Goal: Transaction & Acquisition: Purchase product/service

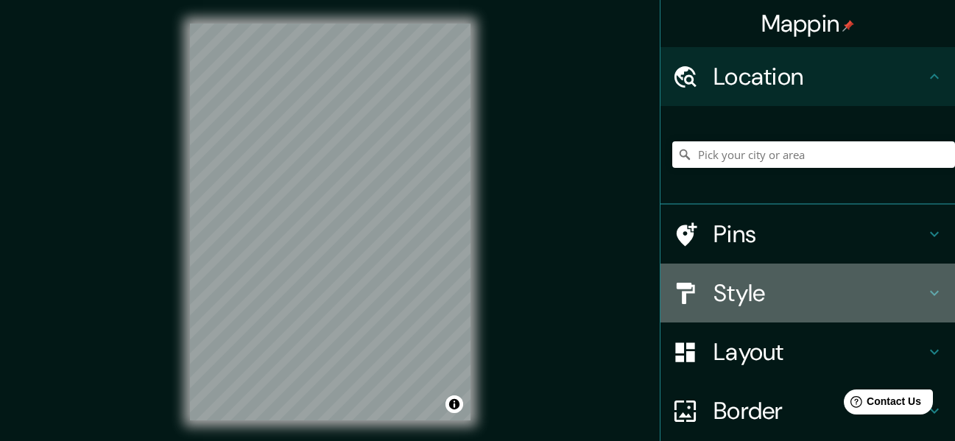
click at [792, 300] on h4 "Style" at bounding box center [820, 292] width 212 height 29
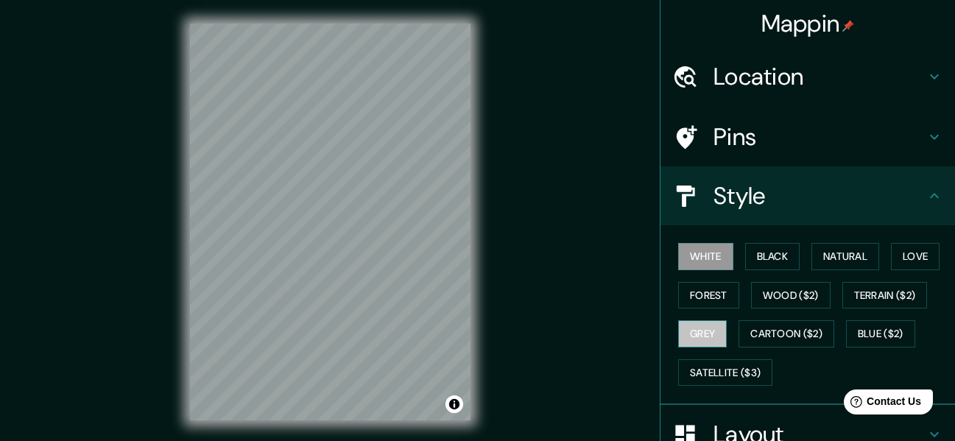
click at [708, 323] on button "Grey" at bounding box center [702, 333] width 49 height 27
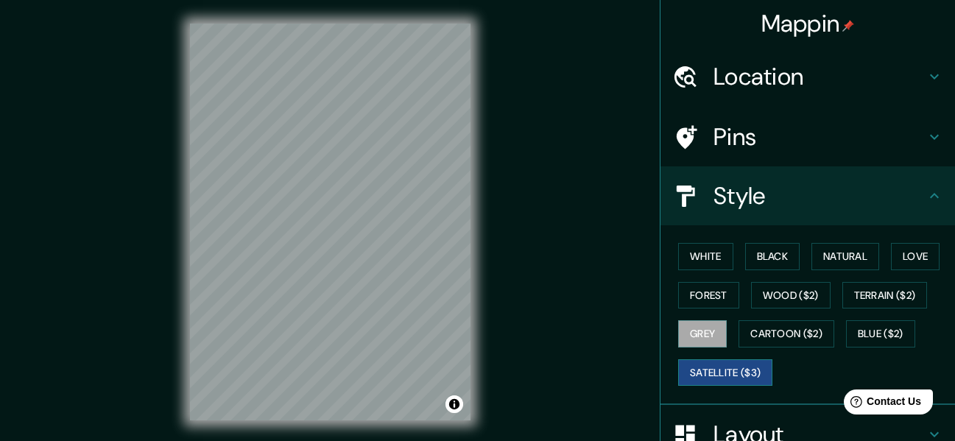
click at [746, 365] on button "Satellite ($3)" at bounding box center [725, 372] width 94 height 27
click at [711, 328] on button "Grey" at bounding box center [702, 333] width 49 height 27
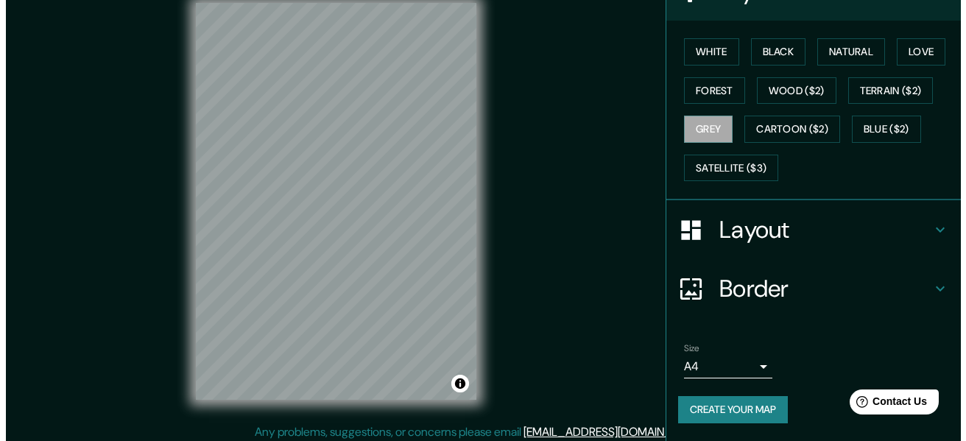
scroll to position [27, 0]
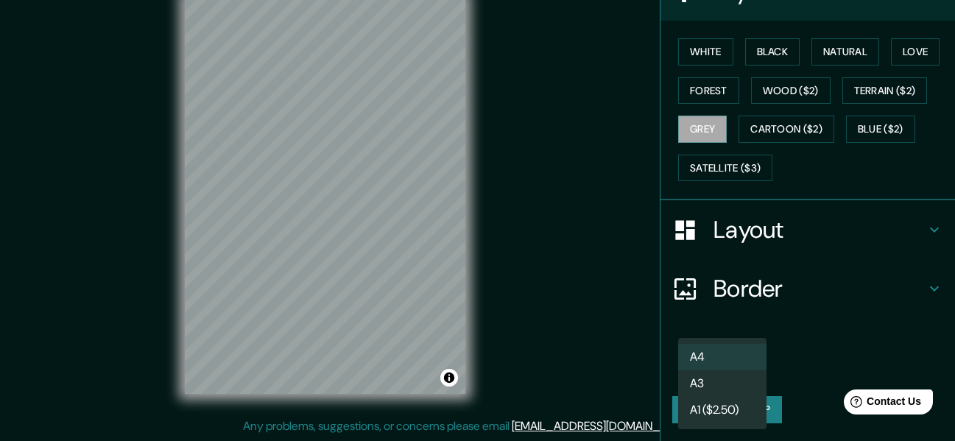
click at [732, 360] on body "Mappin Location Pins Style White Black Natural Love Forest Wood ($2) Terrain ($…" at bounding box center [477, 193] width 955 height 441
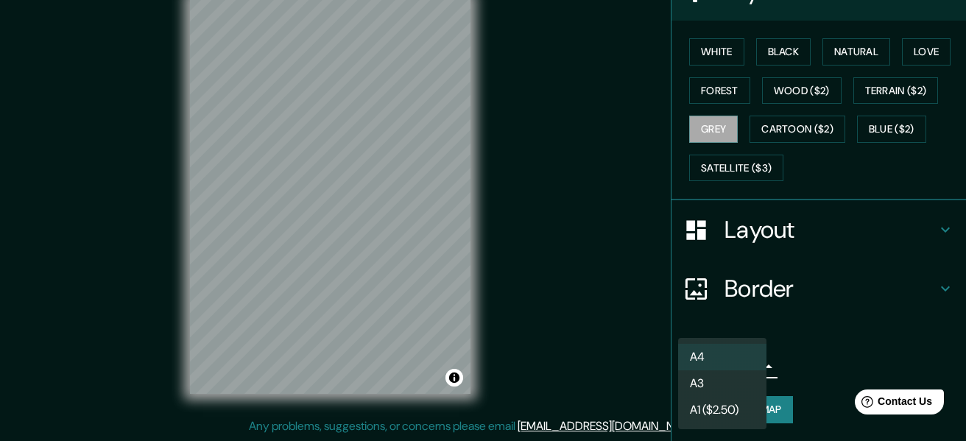
click at [725, 380] on li "A3" at bounding box center [722, 383] width 88 height 27
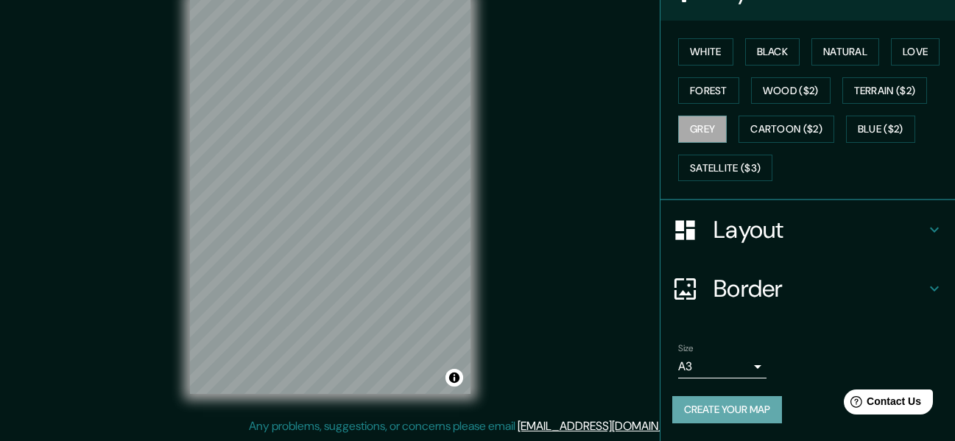
click at [752, 405] on button "Create your map" at bounding box center [727, 409] width 110 height 27
click at [746, 374] on body "Mappin Location Pins Style White Black Natural Love Forest Wood ($2) Terrain ($…" at bounding box center [477, 193] width 955 height 441
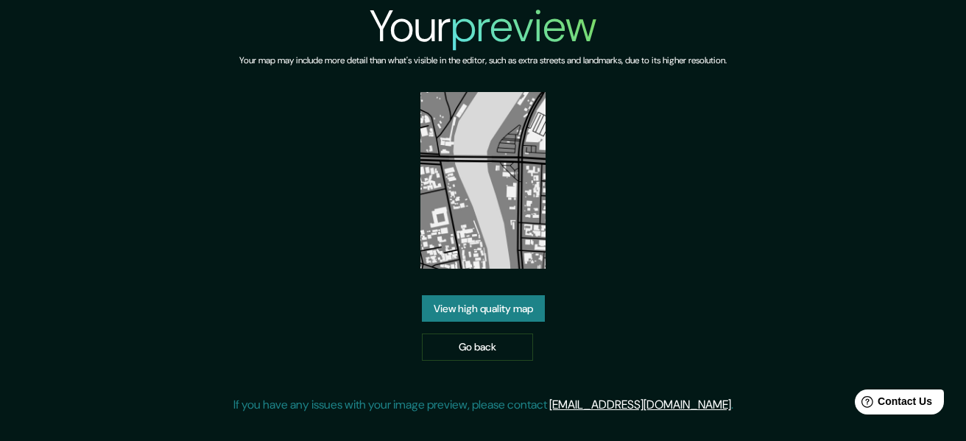
click at [449, 302] on link "View high quality map" at bounding box center [483, 308] width 123 height 27
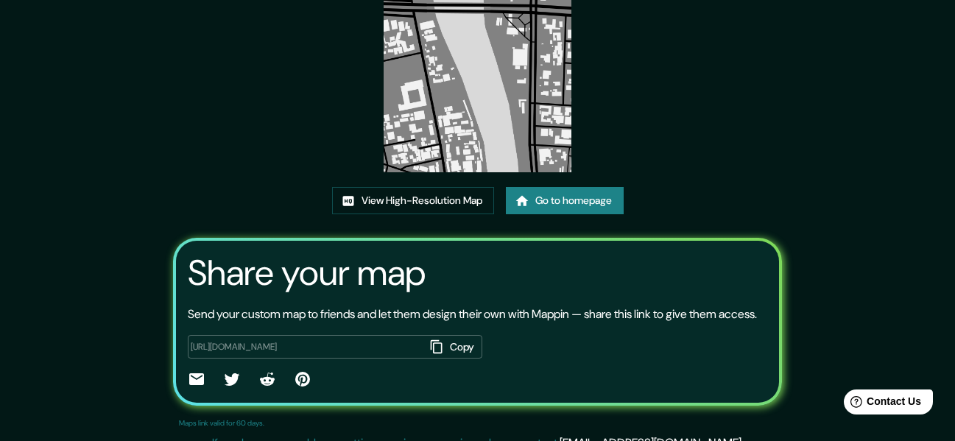
scroll to position [174, 0]
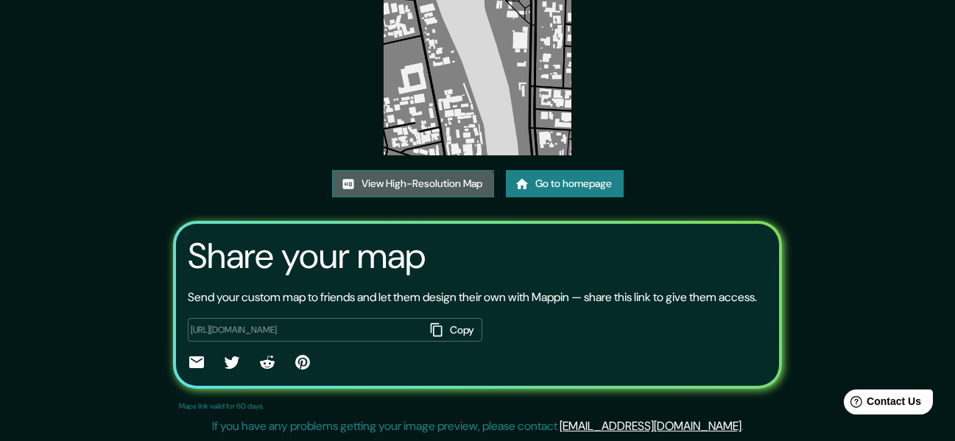
click at [412, 186] on link "View High-Resolution Map" at bounding box center [413, 183] width 162 height 27
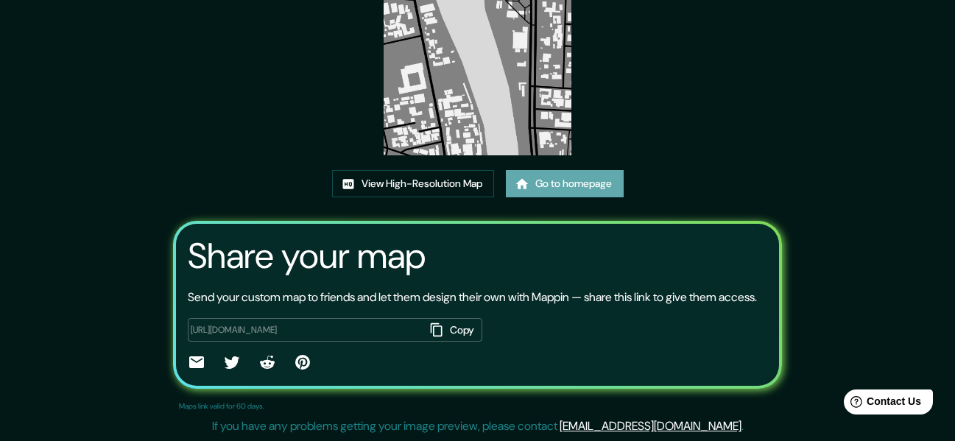
click at [544, 183] on link "Go to homepage" at bounding box center [565, 183] width 118 height 27
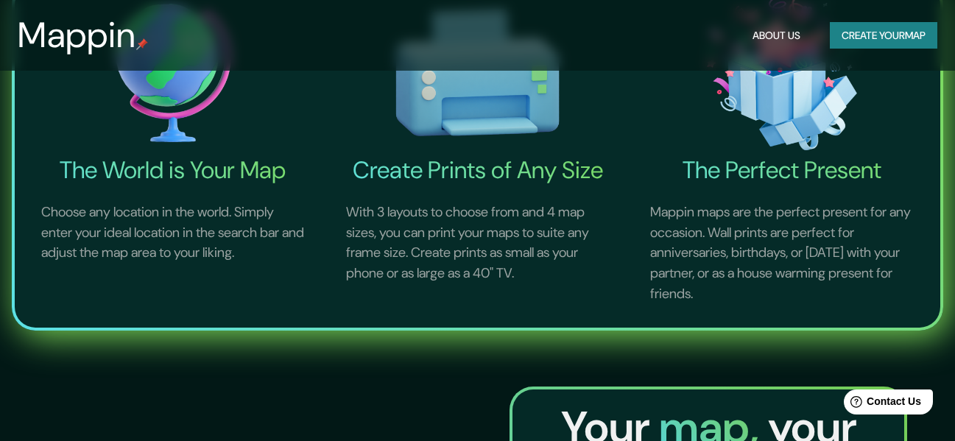
scroll to position [74, 0]
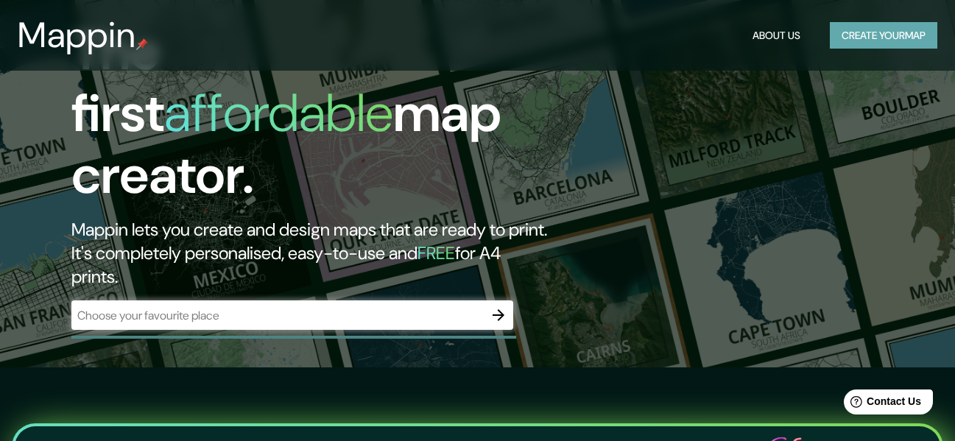
click at [855, 34] on button "Create your map" at bounding box center [884, 35] width 108 height 27
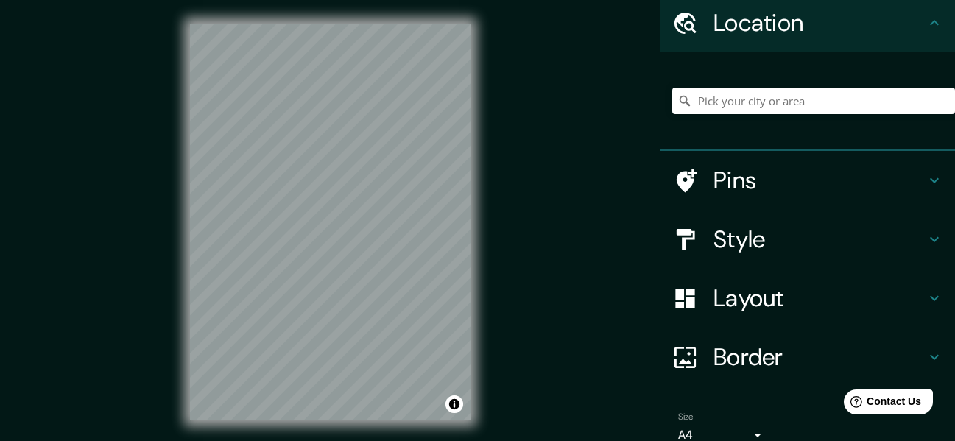
scroll to position [122, 0]
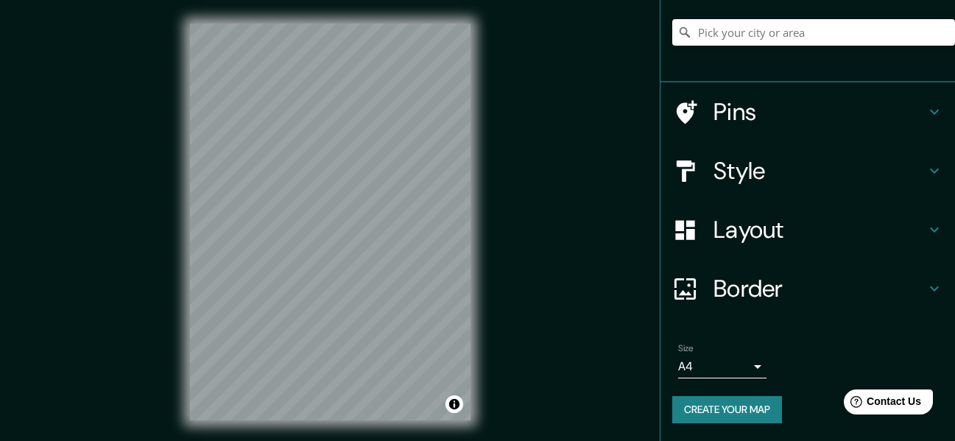
click at [714, 230] on h4 "Layout" at bounding box center [820, 229] width 212 height 29
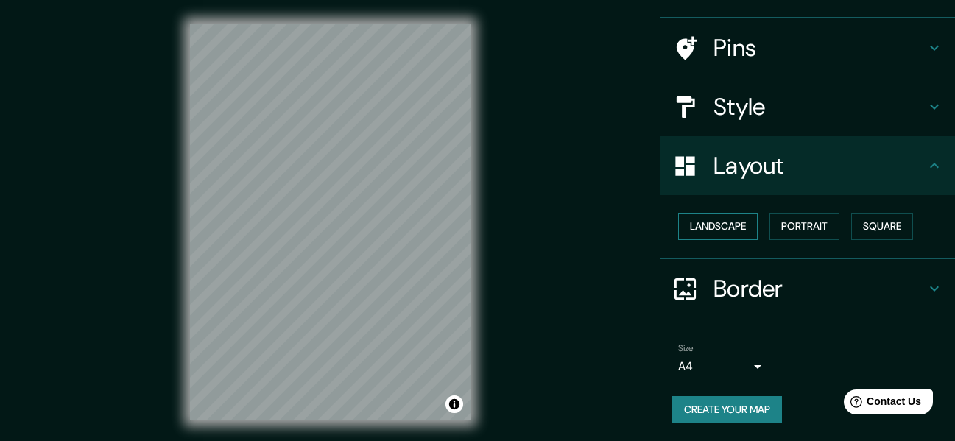
scroll to position [88, 0]
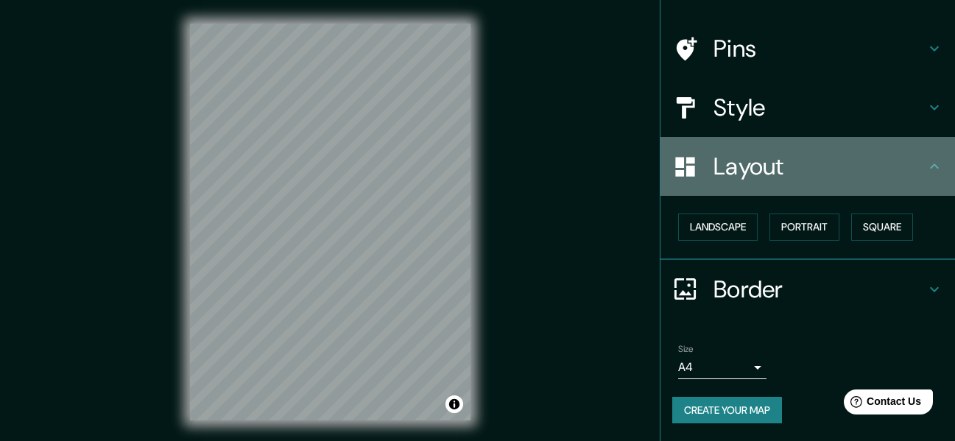
click at [735, 168] on h4 "Layout" at bounding box center [820, 166] width 212 height 29
click at [926, 160] on icon at bounding box center [935, 167] width 18 height 18
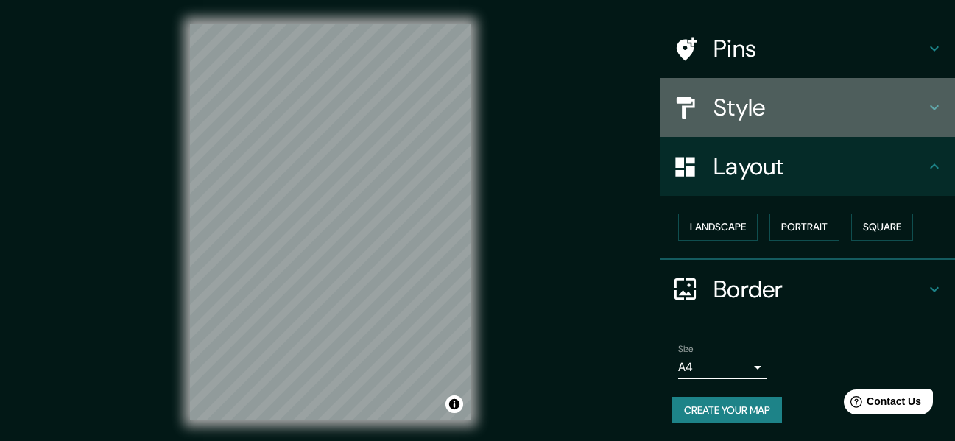
click at [862, 115] on h4 "Style" at bounding box center [820, 107] width 212 height 29
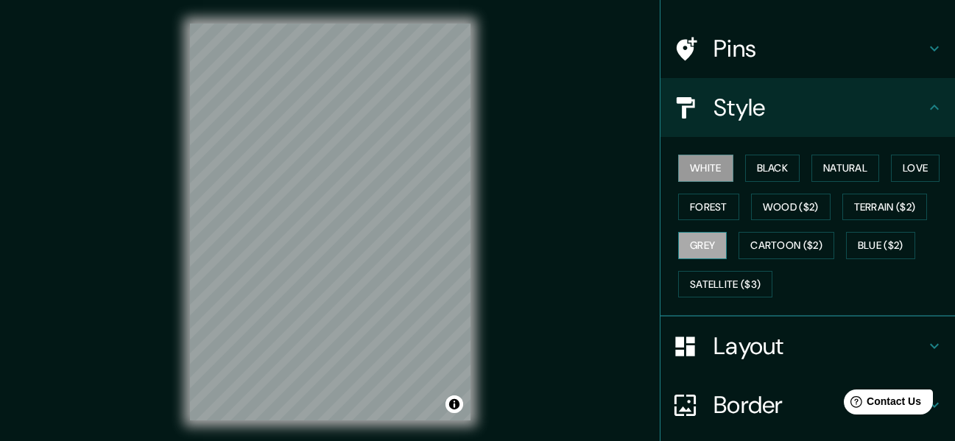
click at [691, 250] on button "Grey" at bounding box center [702, 245] width 49 height 27
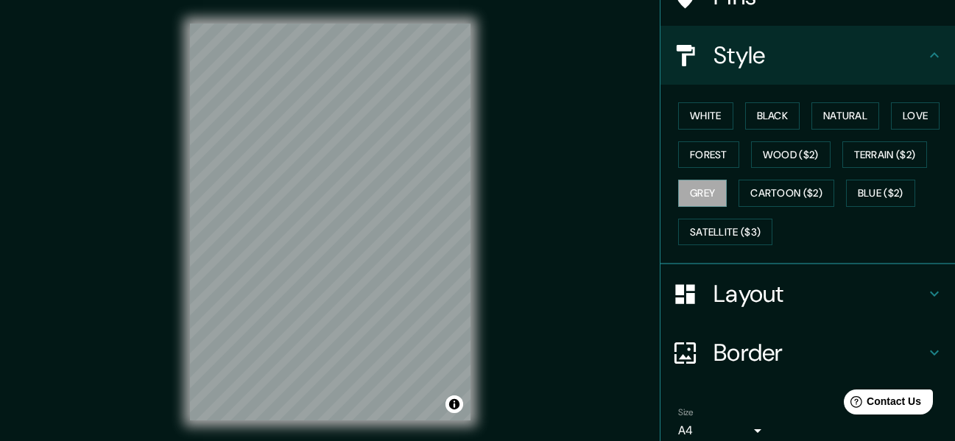
scroll to position [205, 0]
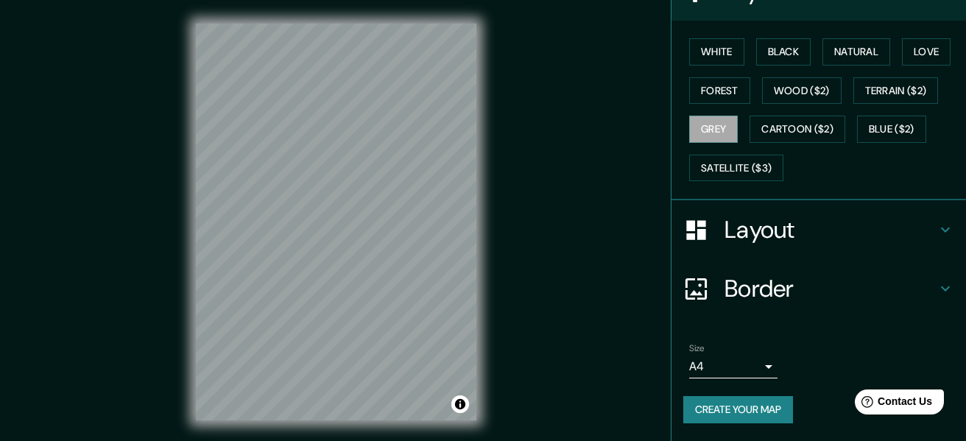
click at [742, 370] on body "Mappin Location Pins Style White Black Natural Love Forest Wood ($2) Terrain ($…" at bounding box center [483, 220] width 966 height 441
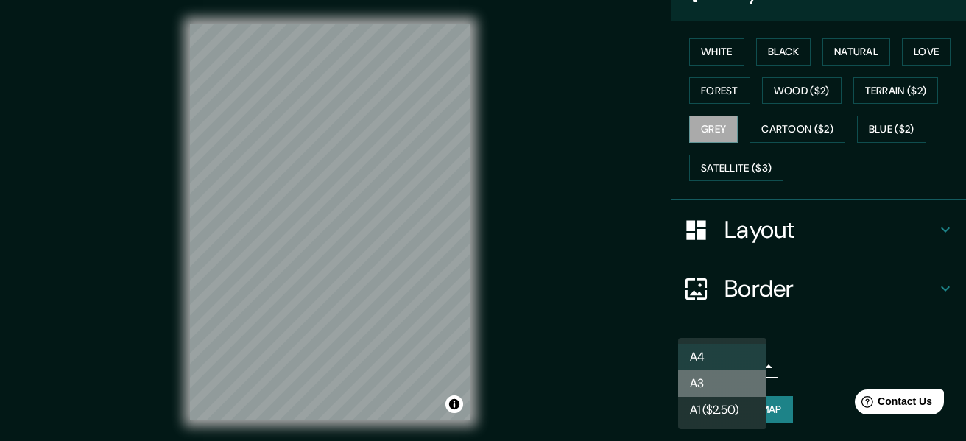
click at [714, 381] on li "A3" at bounding box center [722, 383] width 88 height 27
type input "a4"
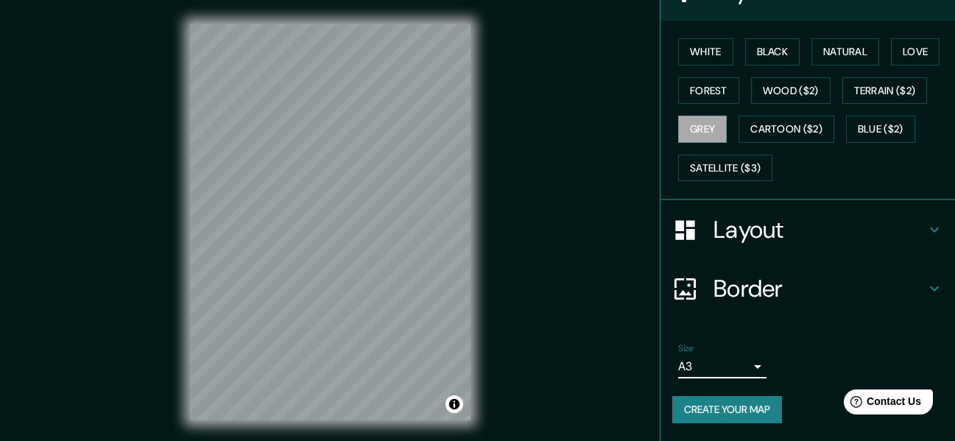
click at [793, 326] on ul "Location Pins Style White Black Natural Love Forest Wood ($2) Terrain ($2) Grey…" at bounding box center [808, 141] width 295 height 599
click at [737, 409] on button "Create your map" at bounding box center [727, 409] width 110 height 27
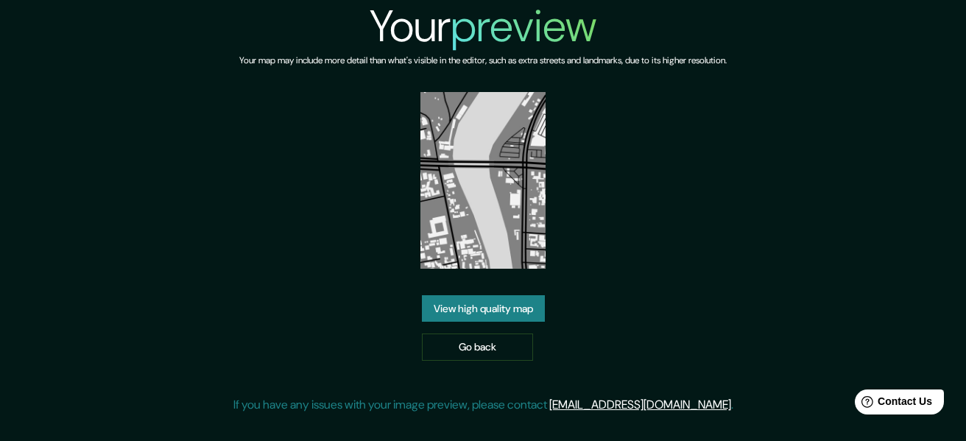
click at [497, 212] on img at bounding box center [482, 180] width 125 height 177
click at [513, 339] on link "Go back" at bounding box center [477, 347] width 111 height 27
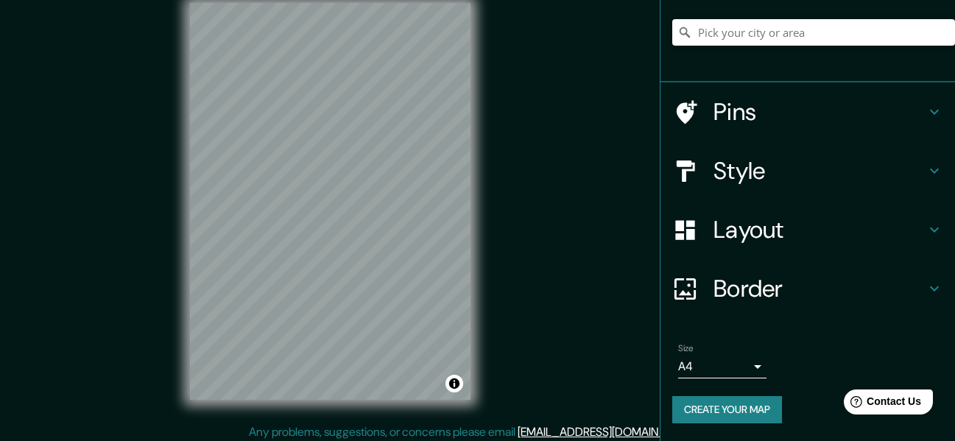
scroll to position [27, 0]
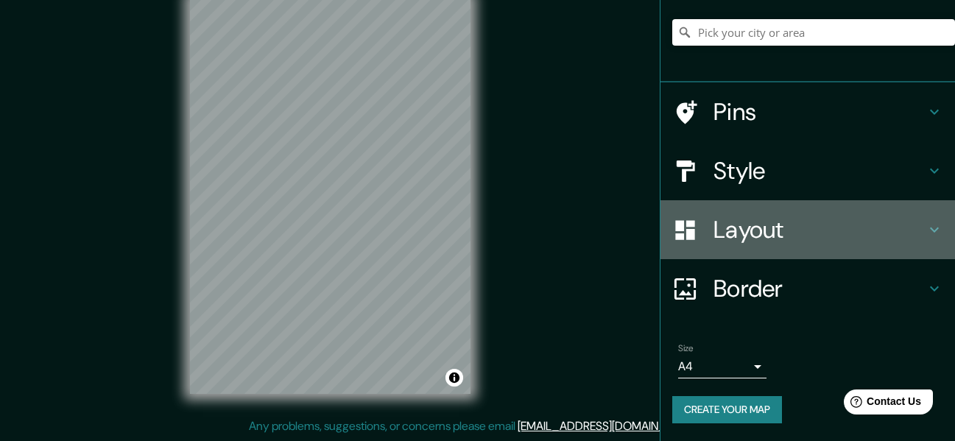
click at [782, 222] on h4 "Layout" at bounding box center [820, 229] width 212 height 29
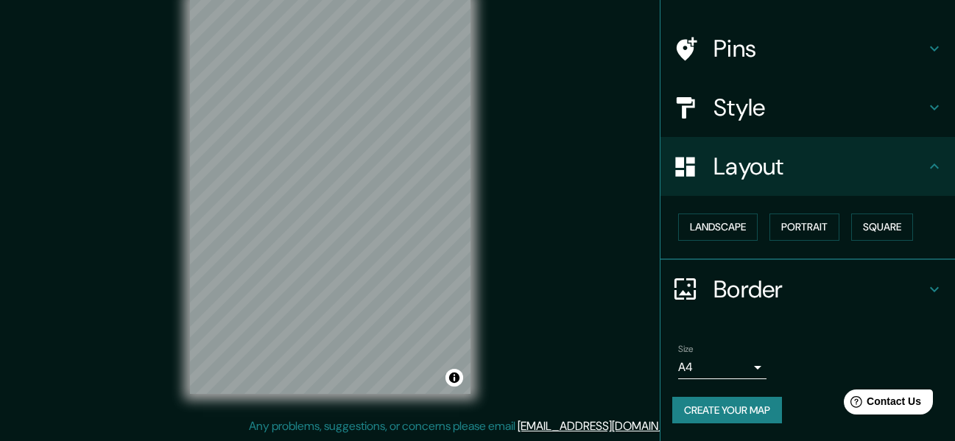
scroll to position [88, 0]
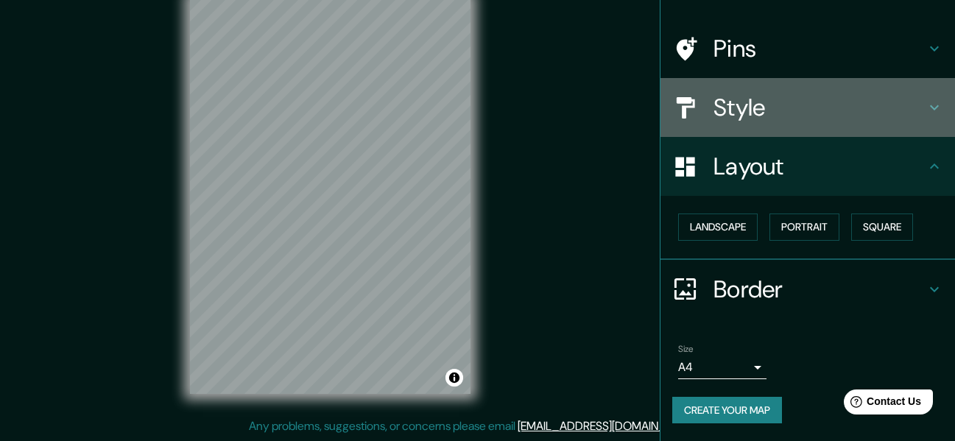
click at [800, 115] on h4 "Style" at bounding box center [820, 107] width 212 height 29
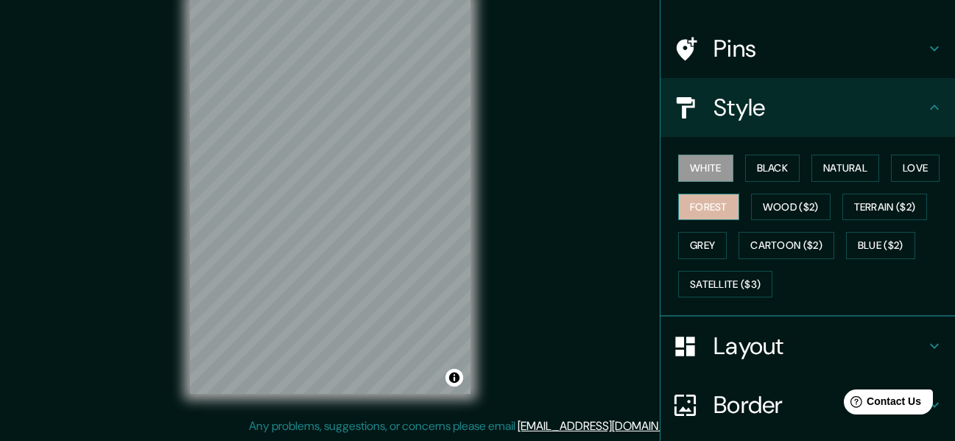
click at [705, 205] on button "Forest" at bounding box center [708, 207] width 61 height 27
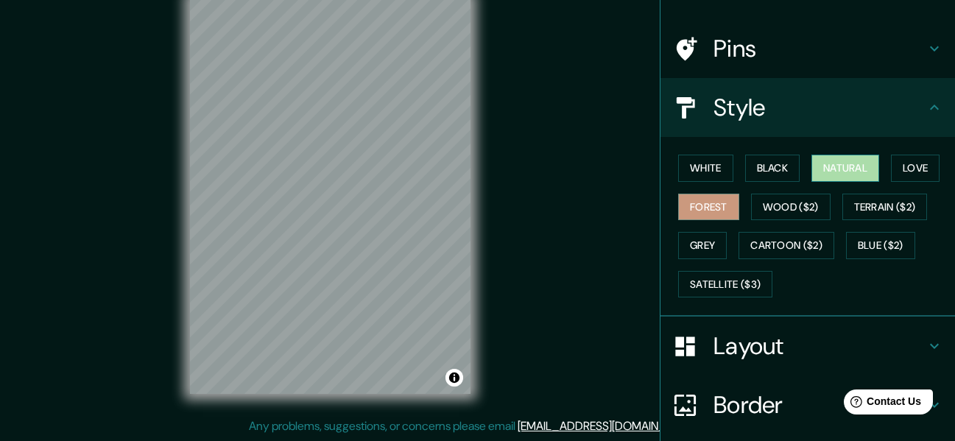
click at [814, 162] on button "Natural" at bounding box center [845, 168] width 68 height 27
click at [745, 164] on button "Black" at bounding box center [772, 168] width 55 height 27
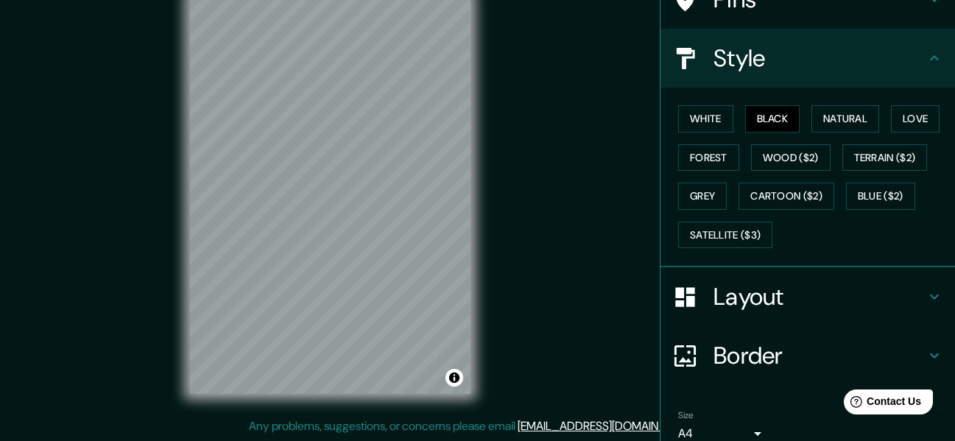
scroll to position [205, 0]
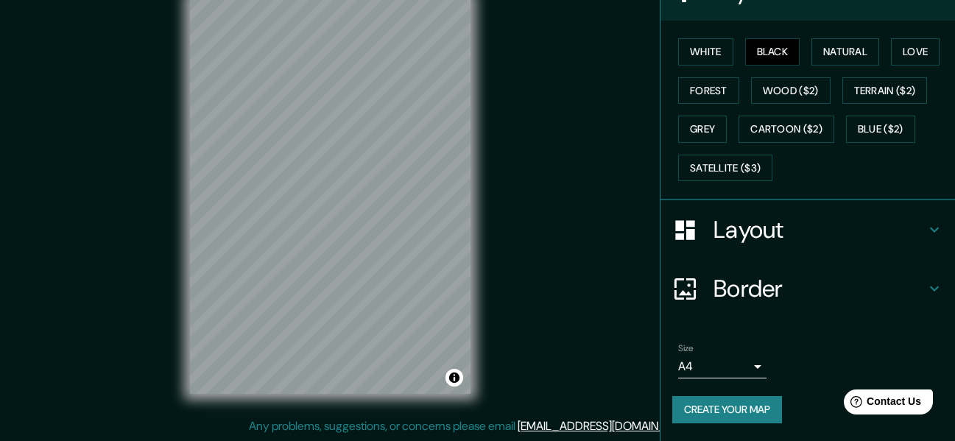
click at [724, 370] on body "Mappin Location Pins Style White Black Natural Love Forest Wood ($2) Terrain ($…" at bounding box center [477, 193] width 955 height 441
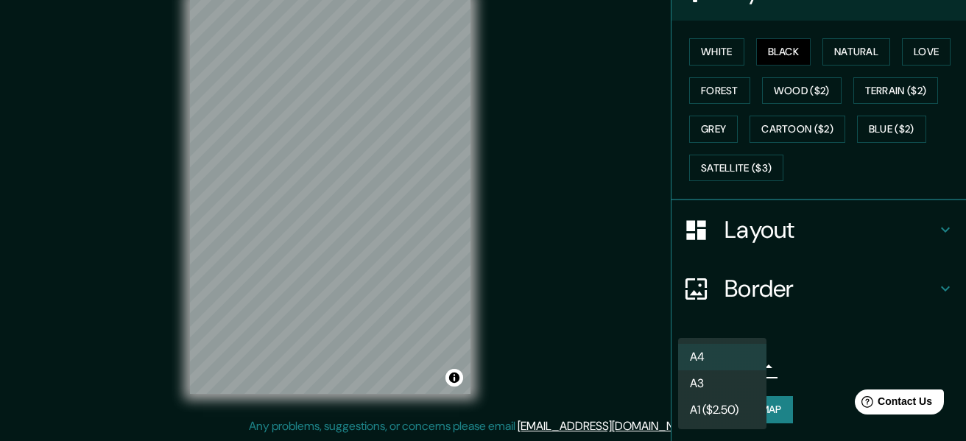
click at [719, 384] on li "A3" at bounding box center [722, 383] width 88 height 27
type input "a4"
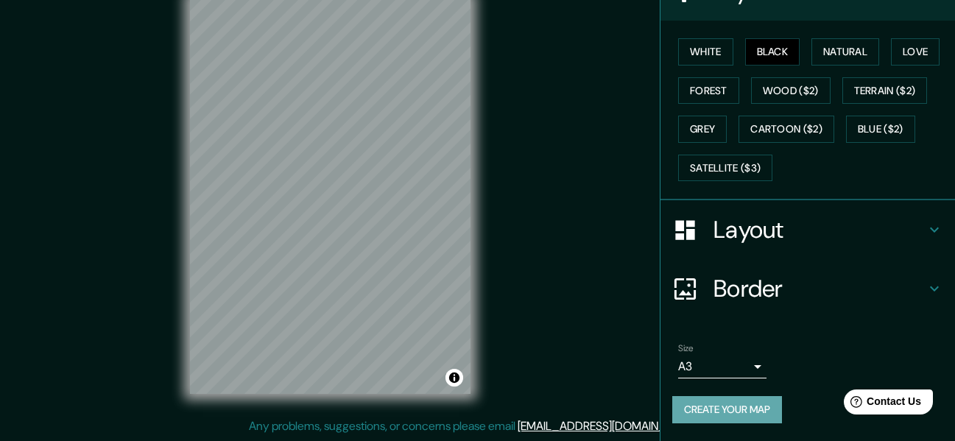
click at [753, 406] on button "Create your map" at bounding box center [727, 409] width 110 height 27
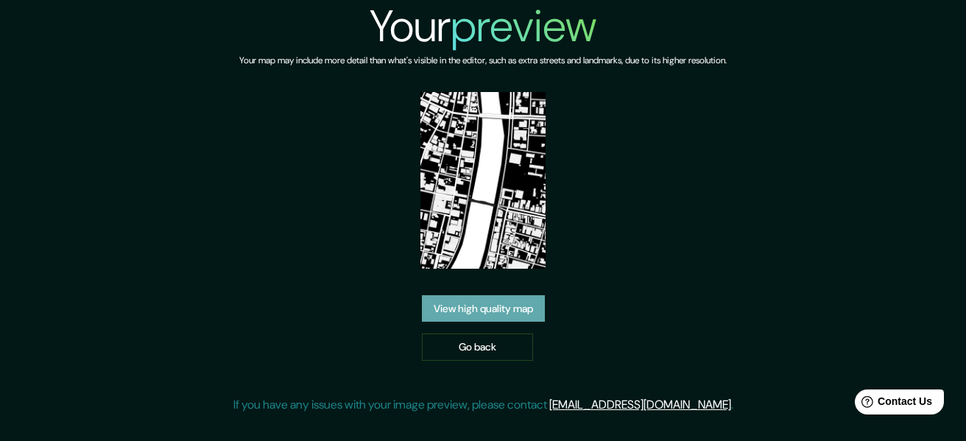
click at [497, 316] on link "View high quality map" at bounding box center [483, 308] width 123 height 27
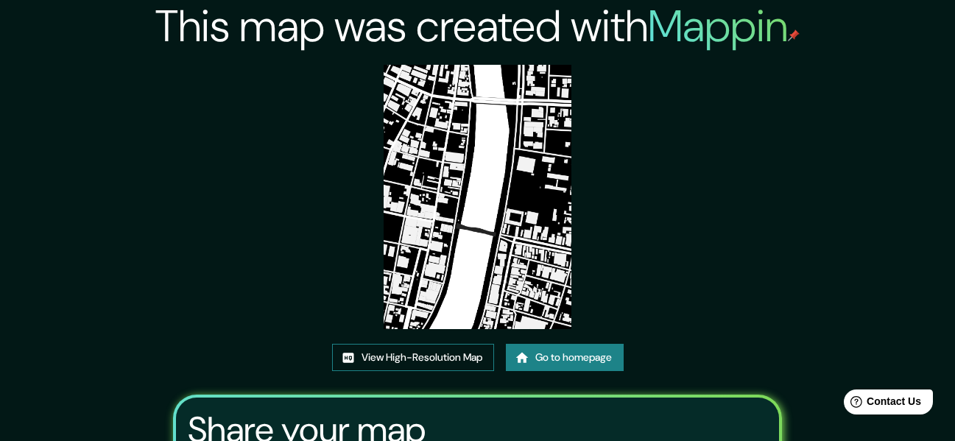
click at [444, 359] on link "View High-Resolution Map" at bounding box center [413, 357] width 162 height 27
click at [572, 355] on link "Go to homepage" at bounding box center [565, 357] width 118 height 27
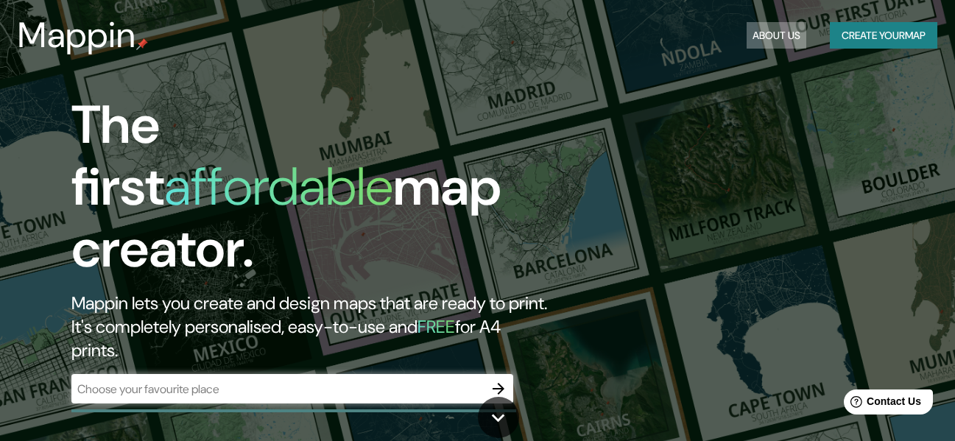
click at [773, 33] on button "About Us" at bounding box center [777, 35] width 60 height 27
